Goal: Transaction & Acquisition: Download file/media

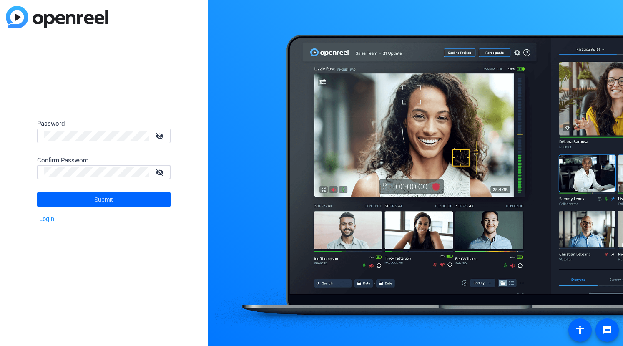
click at [37, 192] on button "Submit" at bounding box center [104, 199] width 134 height 15
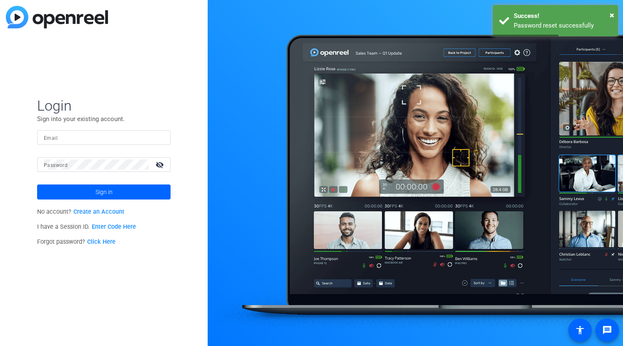
click at [76, 135] on input "Email" at bounding box center [104, 137] width 120 height 10
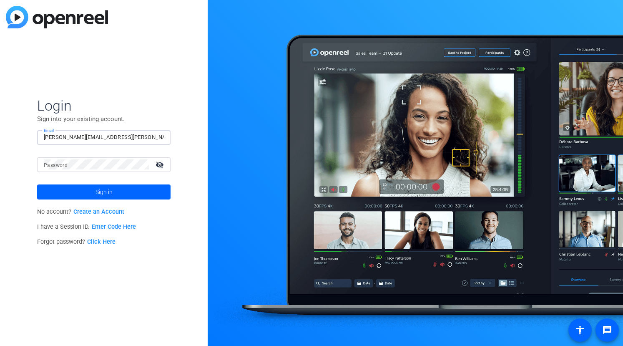
type input "[PERSON_NAME][EMAIL_ADDRESS][PERSON_NAME][DOMAIN_NAME]"
click at [37, 184] on button "Sign in" at bounding box center [104, 191] width 134 height 15
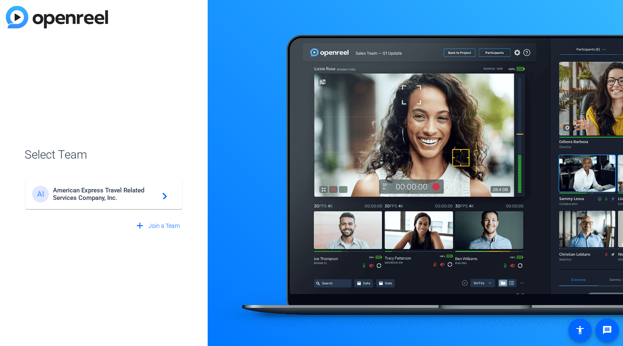
click at [120, 199] on span "American Express Travel Related Services Company, Inc." at bounding box center [105, 194] width 104 height 15
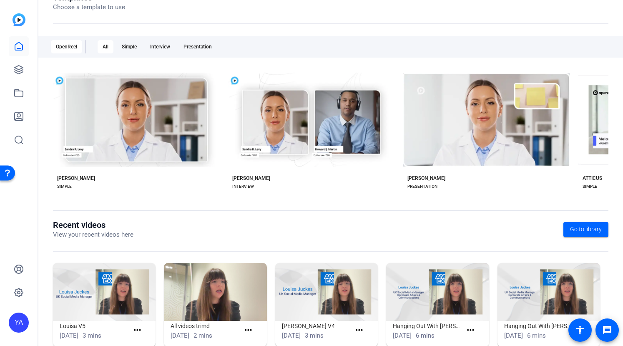
scroll to position [127, 0]
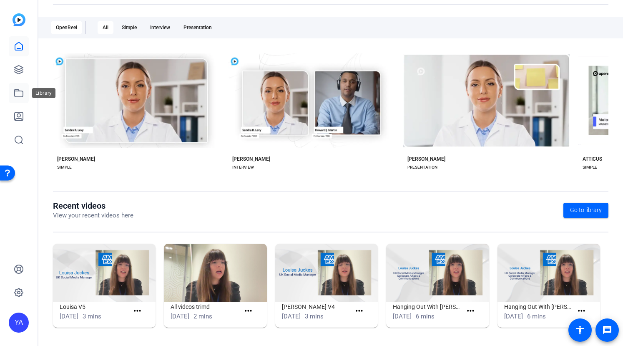
click at [17, 94] on icon at bounding box center [19, 93] width 10 height 10
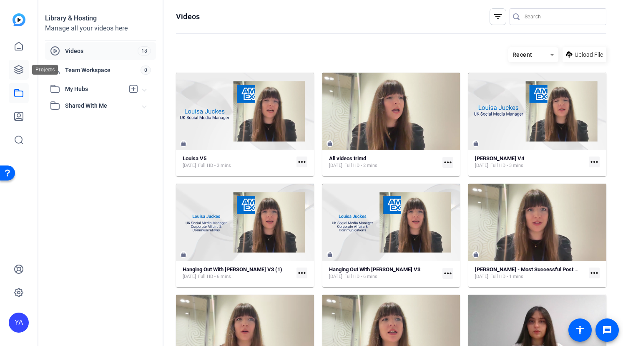
click at [20, 74] on icon at bounding box center [19, 70] width 10 height 10
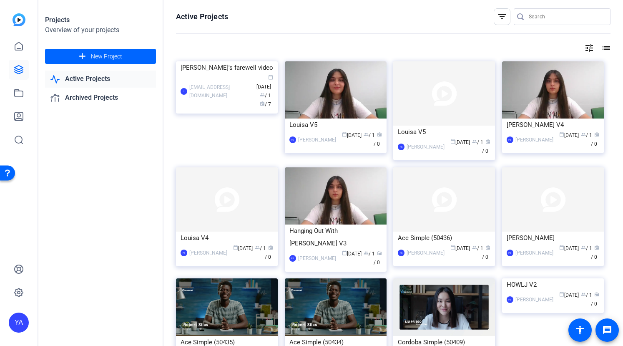
click at [91, 221] on div "Projects Overview of your projects add New Project Active Projects Archived Pro…" at bounding box center [100, 173] width 125 height 346
click at [217, 109] on div "7 [EMAIL_ADDRESS][DOMAIN_NAME] calendar_today [DATE] group / 1 radio / 7" at bounding box center [227, 91] width 93 height 35
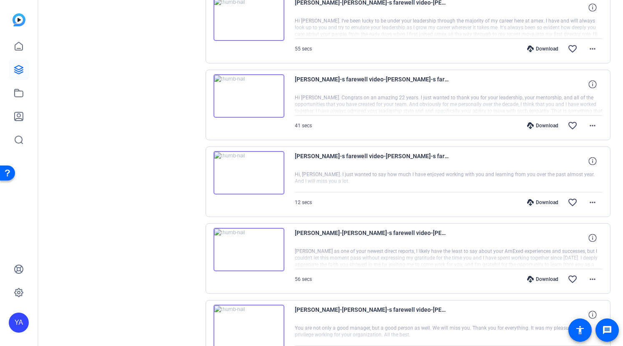
scroll to position [113, 0]
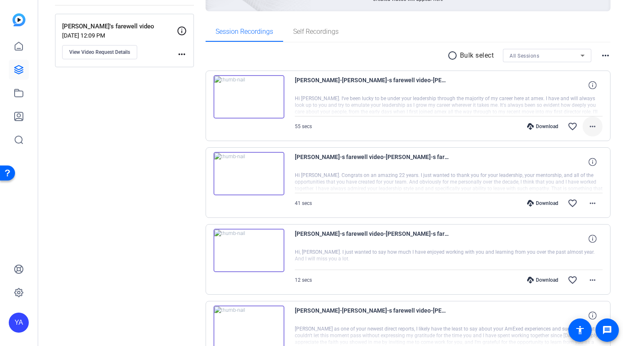
click at [588, 124] on mat-icon "more_horiz" at bounding box center [593, 126] width 10 height 10
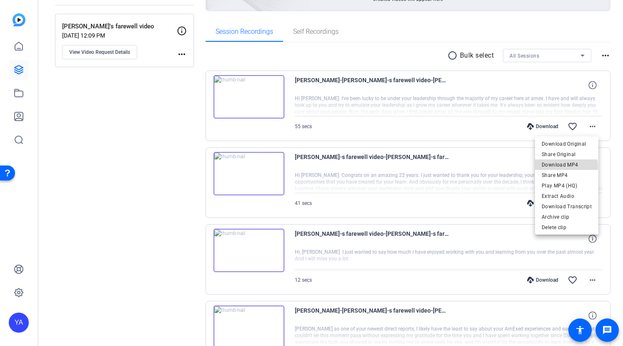
click at [567, 167] on span "Download MP4" at bounding box center [567, 165] width 50 height 10
